Goal: Task Accomplishment & Management: Manage account settings

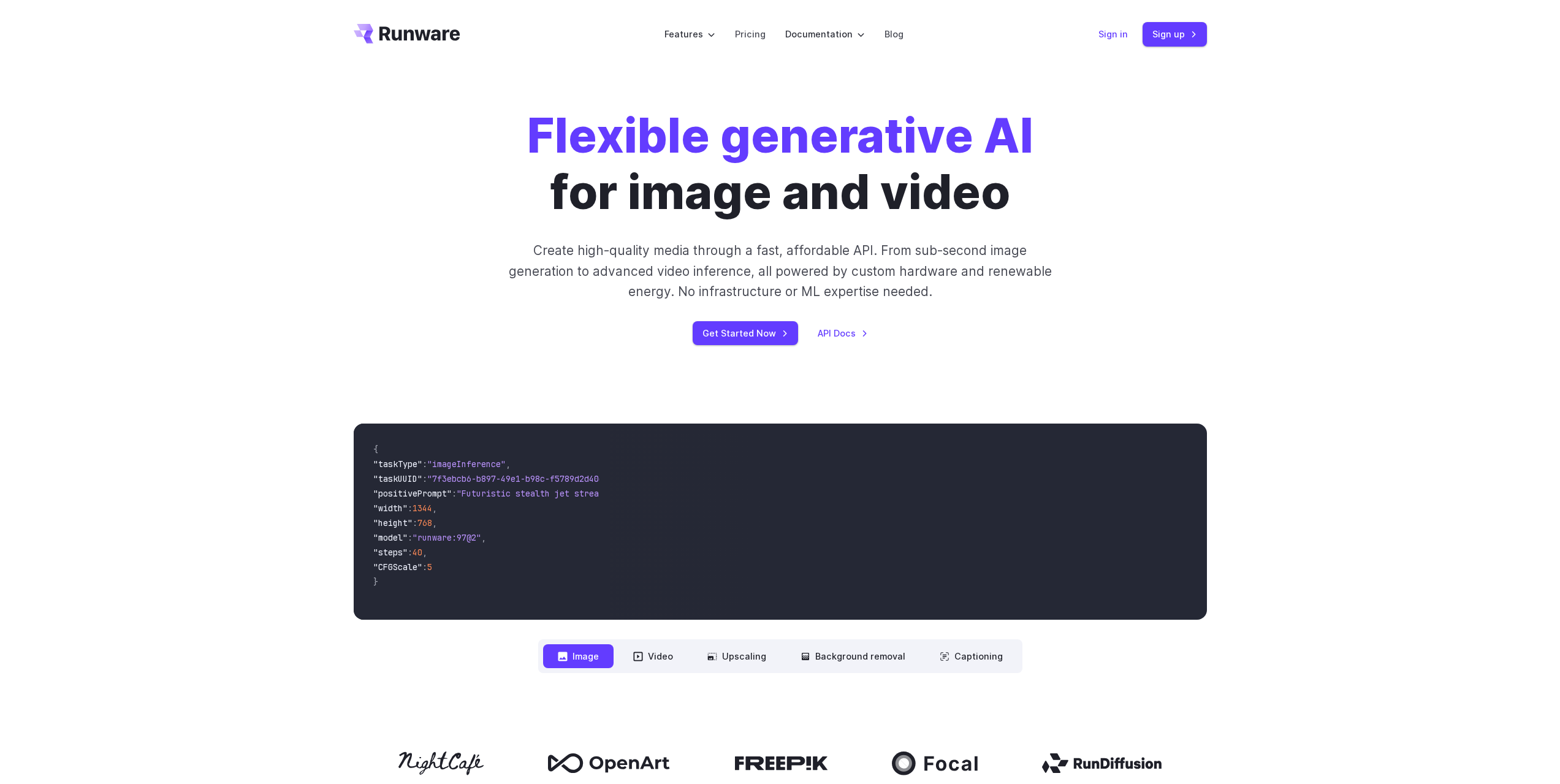
click at [1109, 36] on link "Sign in" at bounding box center [1113, 34] width 30 height 14
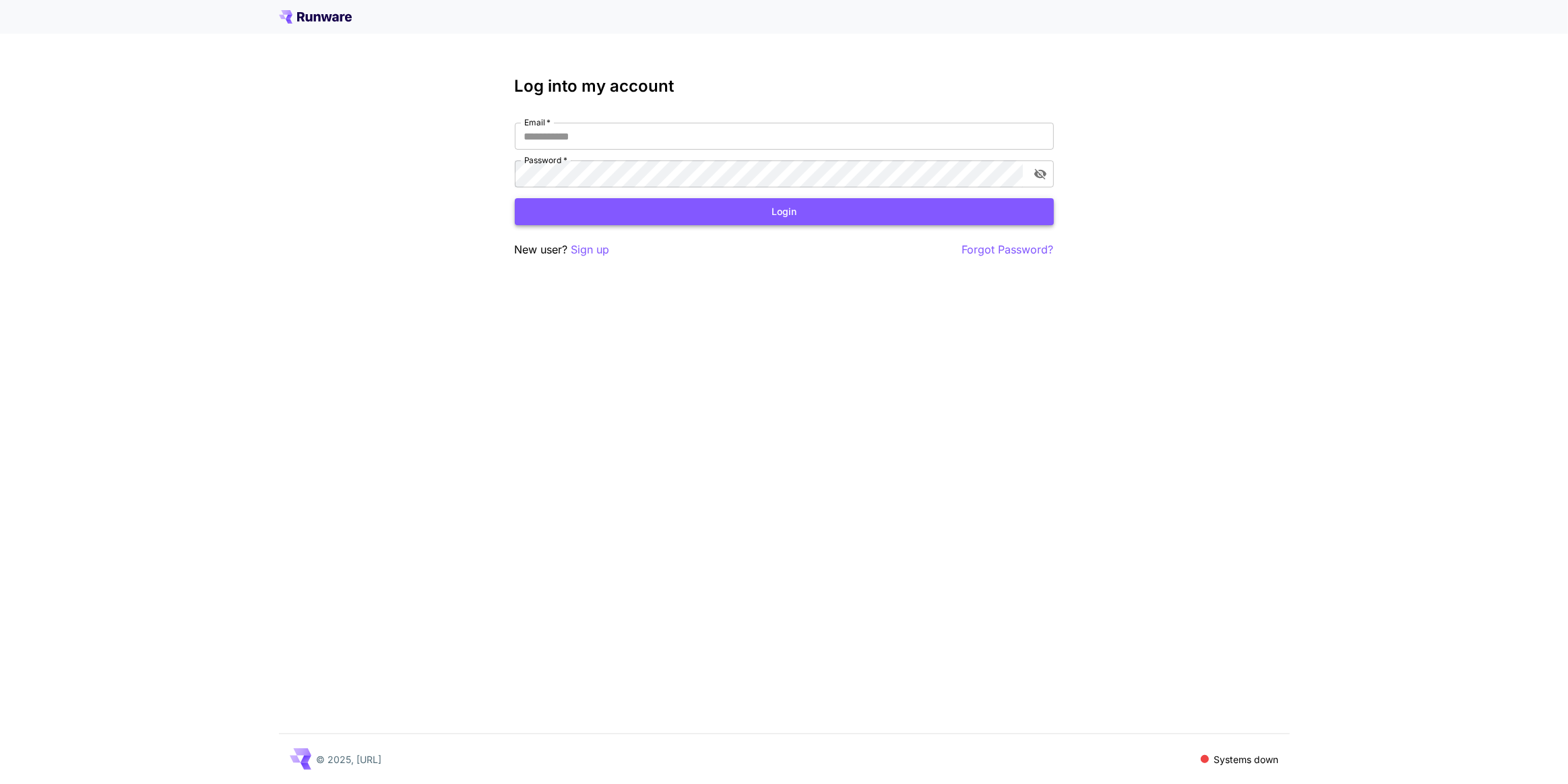
type input "**********"
click at [667, 209] on button "Login" at bounding box center [784, 212] width 539 height 28
